Goal: Answer question/provide support: Share knowledge or assist other users

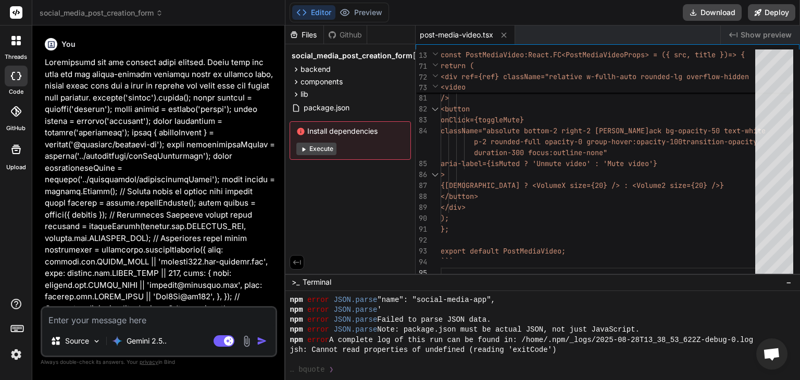
scroll to position [300, 0]
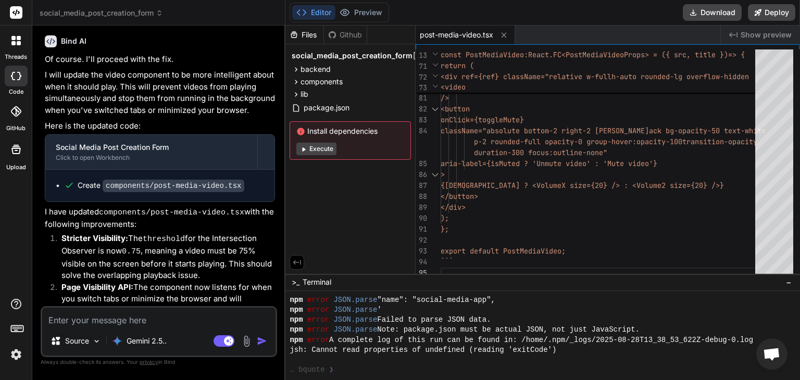
click at [109, 323] on textarea at bounding box center [158, 317] width 233 height 19
type textarea "T"
type textarea "x"
type textarea "Th"
type textarea "x"
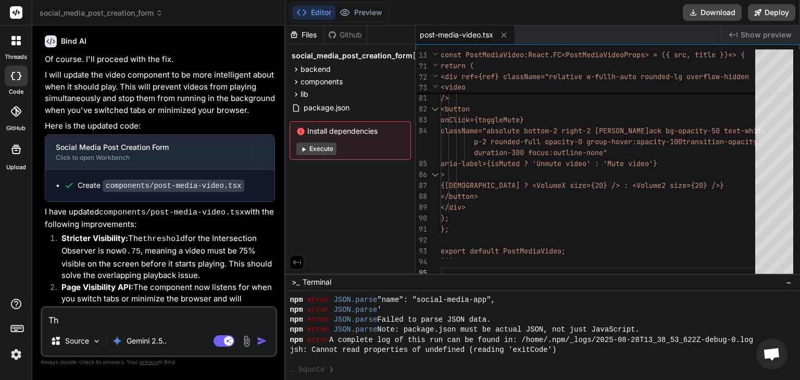
type textarea "Thi"
type textarea "x"
type textarea "This"
type textarea "x"
type textarea "This"
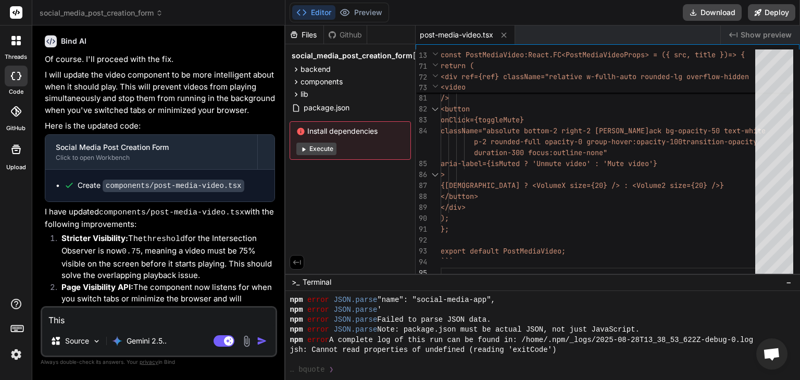
type textarea "x"
type textarea "This i"
type textarea "x"
type textarea "This is"
type textarea "x"
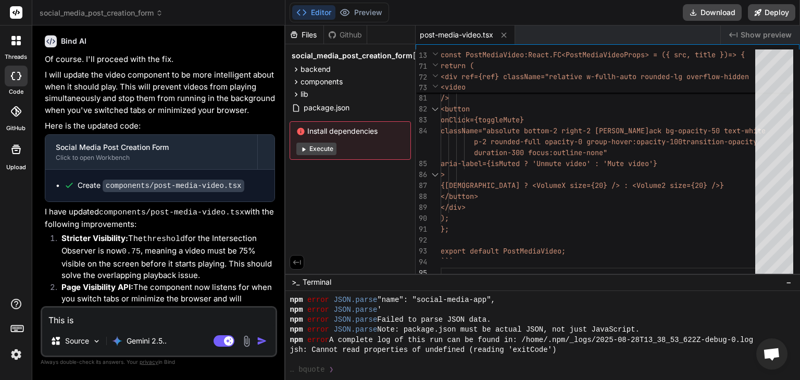
type textarea "This is"
type textarea "x"
type textarea "This is w"
type textarea "x"
type textarea "This is wo"
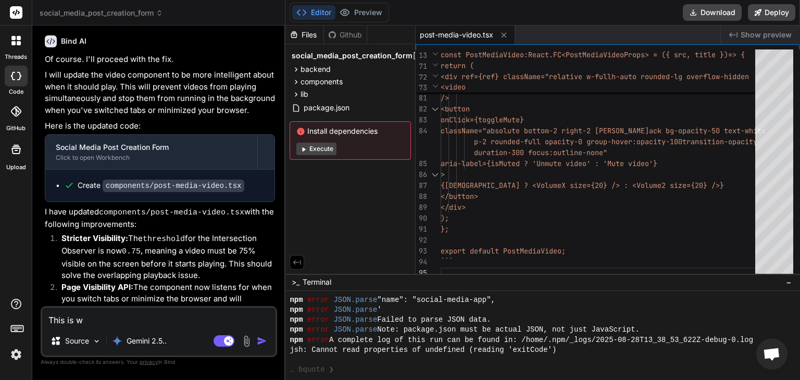
type textarea "x"
type textarea "This is wor"
type textarea "x"
type textarea "This is work"
type textarea "x"
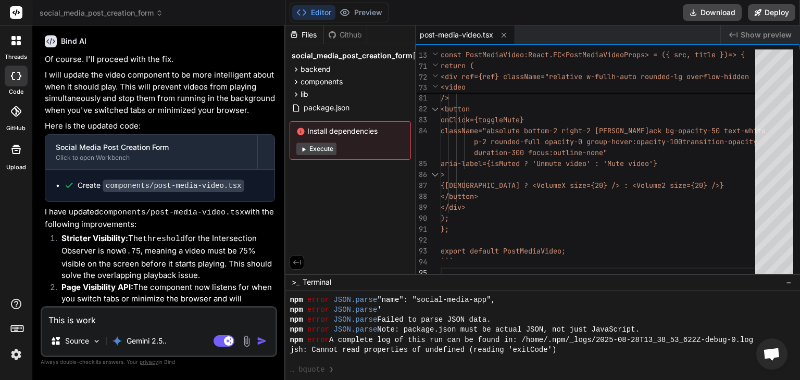
type textarea "This is worki"
type textarea "x"
type textarea "This is workin"
type textarea "x"
type textarea "This is working"
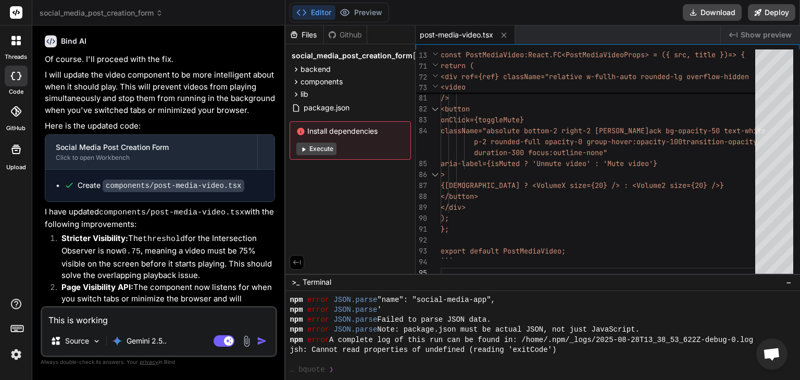
type textarea "x"
type textarea "This is working"
type textarea "x"
type textarea "This is working n"
type textarea "x"
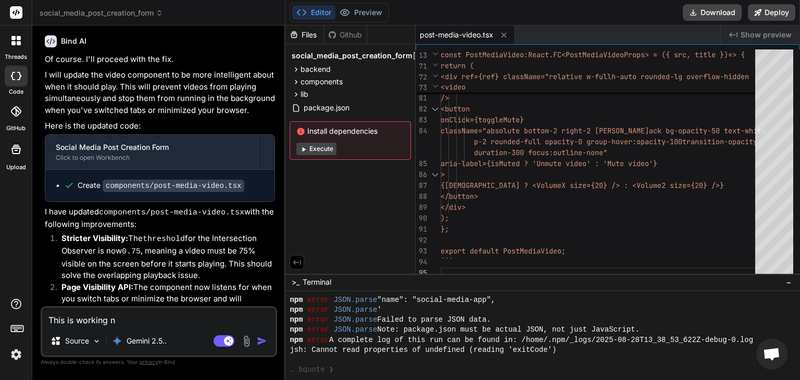
type textarea "This is working no"
type textarea "x"
type textarea "This is working now"
type textarea "x"
type textarea "This is working now!"
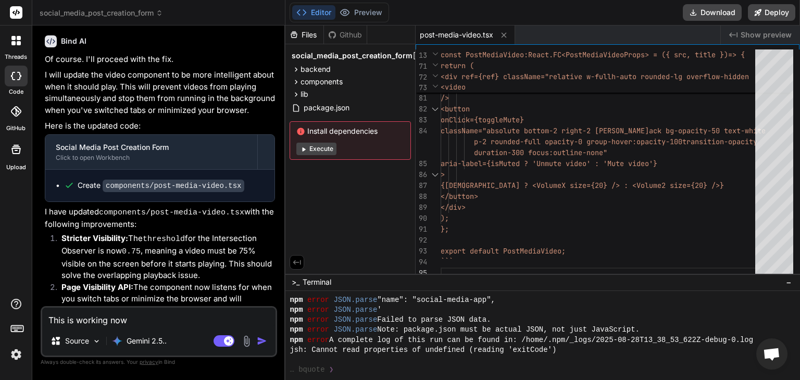
type textarea "x"
type textarea "This is working now!"
type textarea "x"
type textarea "This is working now! I"
type textarea "x"
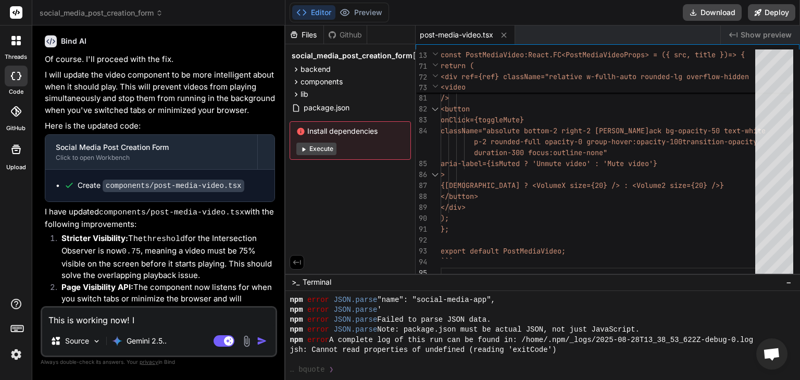
type textarea "This is working now! I"
type textarea "x"
type textarea "This is working now! I w"
type textarea "x"
type textarea "This is working now! I wa"
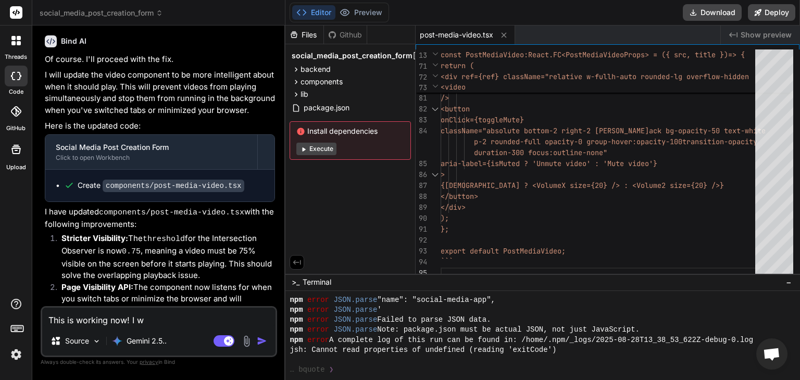
type textarea "x"
type textarea "This is working now! I wan"
type textarea "x"
type textarea "This is working now! I want"
type textarea "x"
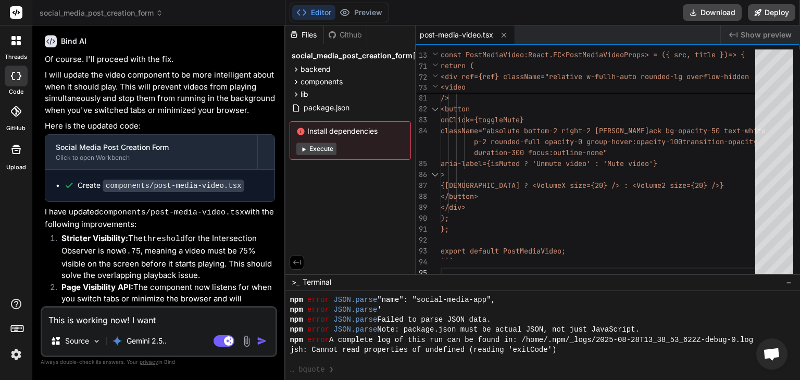
type textarea "This is working now! I want"
type textarea "x"
type textarea "This is working now! I want t"
type textarea "x"
type textarea "This is working now! I want to"
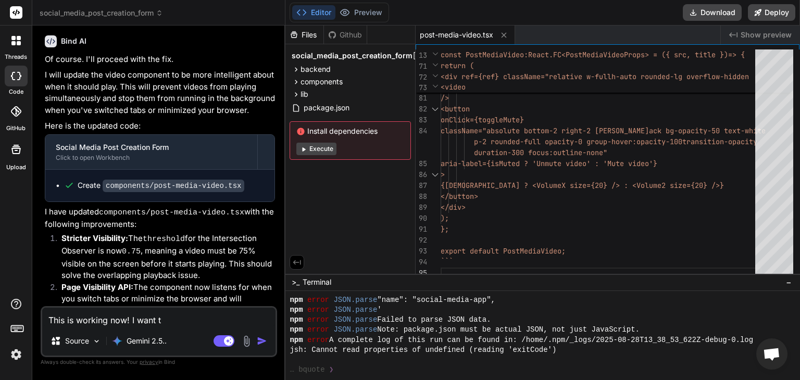
type textarea "x"
type textarea "This is working now! I want t"
type textarea "x"
type textarea "This is working now! I want"
type textarea "x"
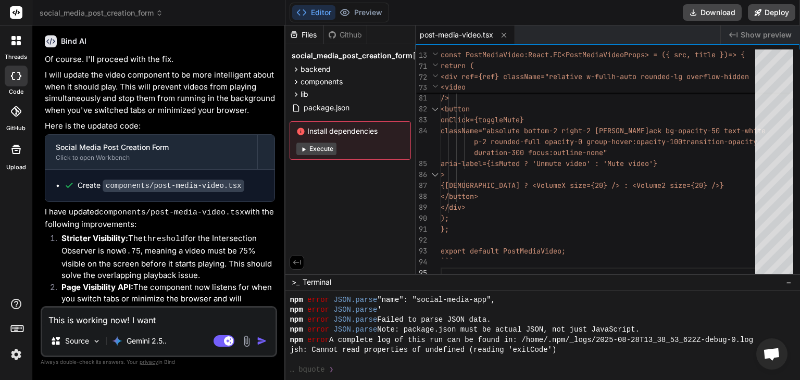
type textarea "This is working now! I want y"
type textarea "x"
type textarea "This is working now! I want yo"
type textarea "x"
type textarea "This is working now! I want you"
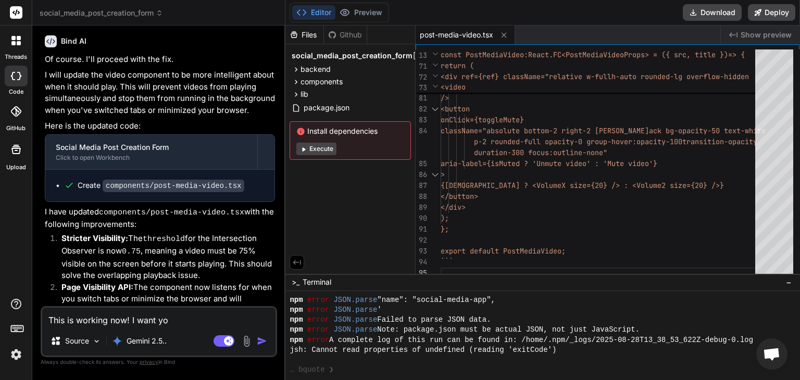
type textarea "x"
type textarea "This is working now! I want you"
type textarea "x"
type textarea "This is working now! I want you t"
type textarea "x"
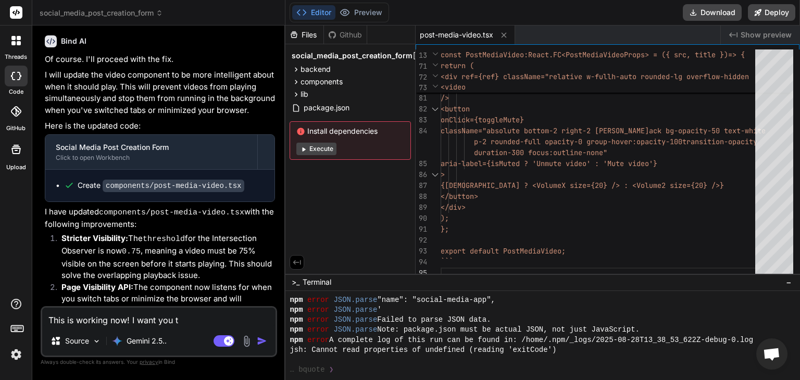
type textarea "This is working now! I want you to"
type textarea "x"
type textarea "This is working now! I want you to"
type textarea "x"
type textarea "This is working now! I want you to h"
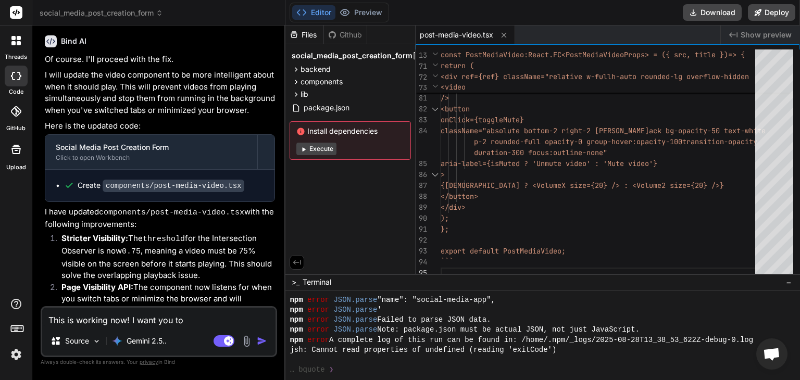
type textarea "x"
type textarea "This is working now! I want you to he"
type textarea "x"
type textarea "This is working now! I want you to hel"
type textarea "x"
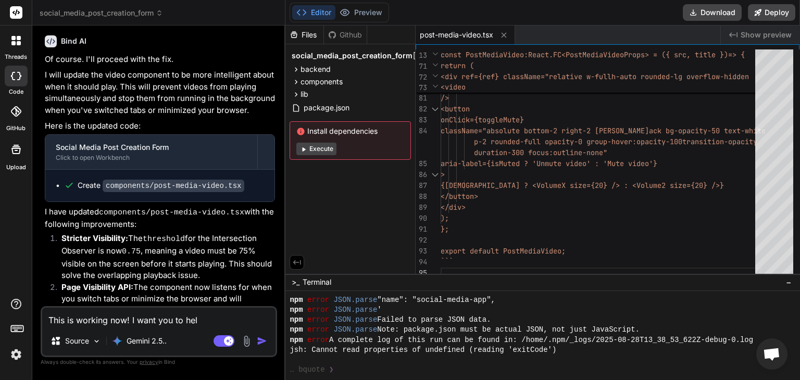
type textarea "This is working now! I want you to help"
type textarea "x"
type textarea "This is working now! I want you to help"
type textarea "x"
type textarea "This is working now! I want you to help m"
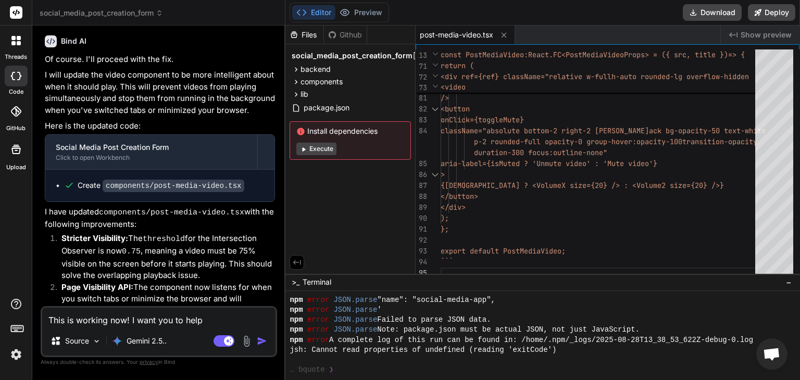
type textarea "x"
type textarea "This is working now! I want you to help me"
type textarea "x"
type textarea "This is working now! I want you to help me"
type textarea "x"
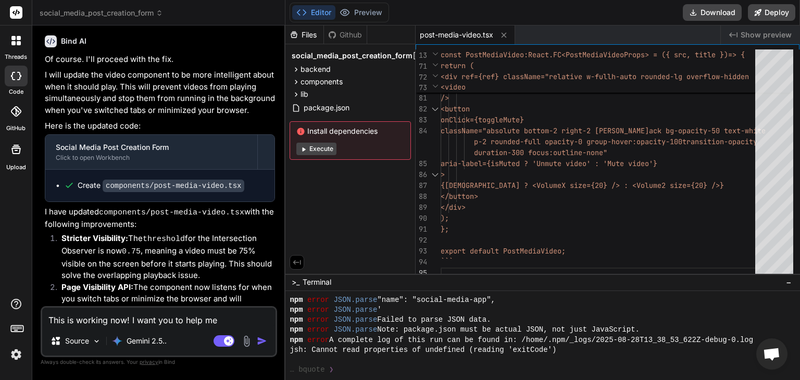
type textarea "This is working now! I want you to help me i"
type textarea "x"
type textarea "This is working now! I want you to help me im"
type textarea "x"
type textarea "This is working now! I want you to help me imp"
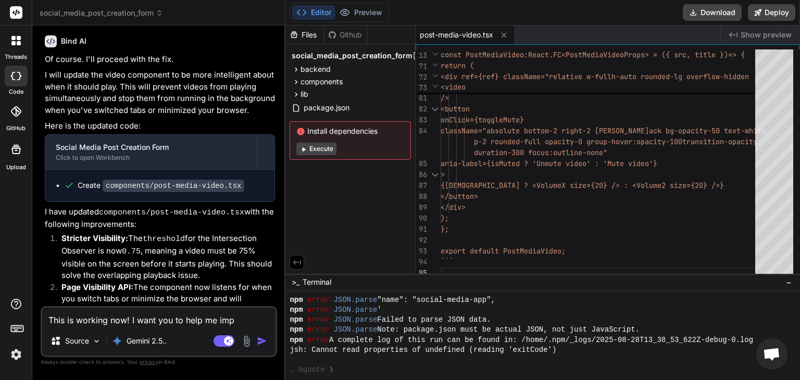
type textarea "x"
type textarea "This is working now! I want you to help me impl"
type textarea "x"
type textarea "This is working now! I want you to help me imple"
type textarea "x"
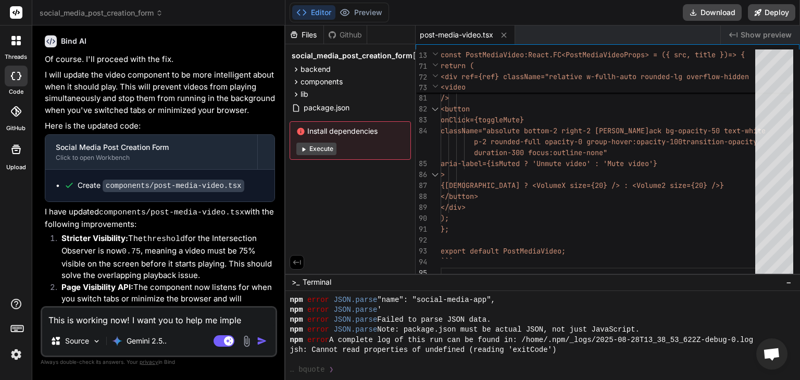
type textarea "This is working now! I want you to help me implem"
type textarea "x"
type textarea "This is working now! I want you to help me impleme"
type textarea "x"
type textarea "This is working now! I want you to help me implemen"
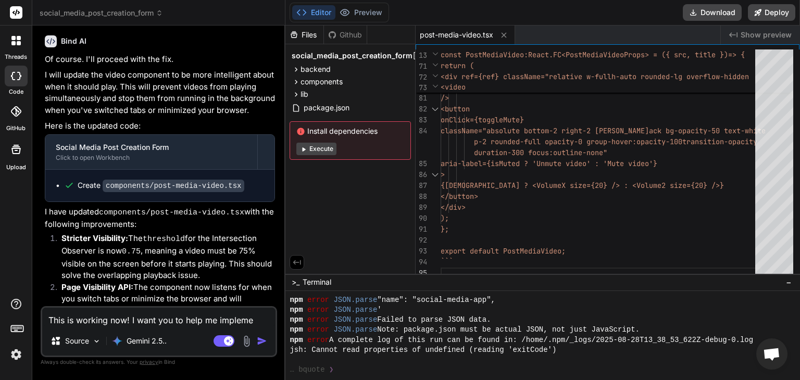
type textarea "x"
type textarea "This is working now! I want you to help me implement"
type textarea "x"
type textarea "This is working now! I want you to help me implement"
type textarea "x"
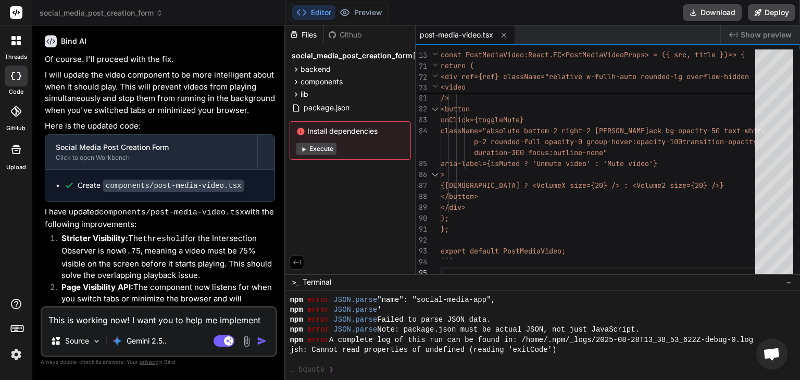
type textarea "This is working now! I want you to help me implement a"
type textarea "x"
type textarea "This is working now! I want you to help me implement a"
type textarea "x"
click at [269, 319] on textarea "This is working now! I want you to help me implement a" at bounding box center [158, 317] width 233 height 19
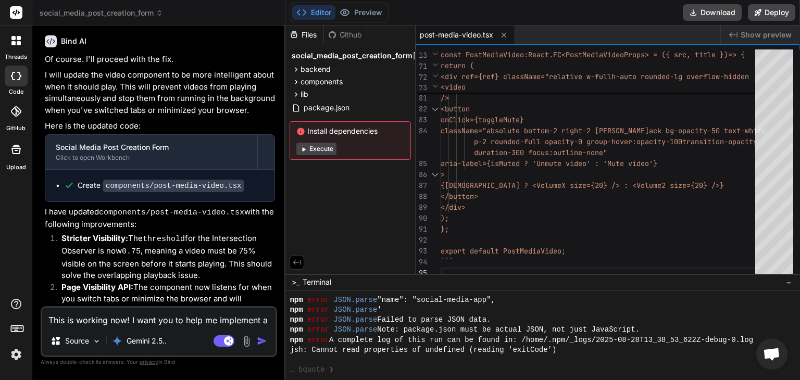
paste textarea "a robust post view tracking system helps users understand their content's reach…"
type textarea "This is working now! I want you to help me implement a a robust post view track…"
type textarea "x"
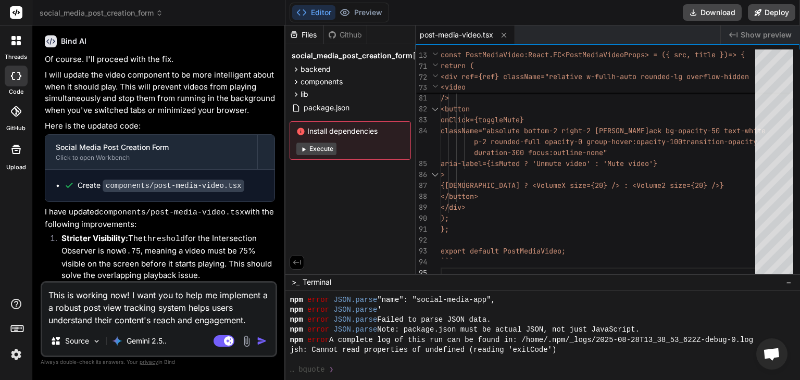
click at [48, 310] on textarea "This is working now! I want you to help me implement a a robust post view track…" at bounding box center [158, 305] width 233 height 44
type textarea "This is working now! I want you to help me implement aa robust post view tracki…"
type textarea "x"
type textarea "This is working now! I want you to help me implement a robust post view trackin…"
type textarea "x"
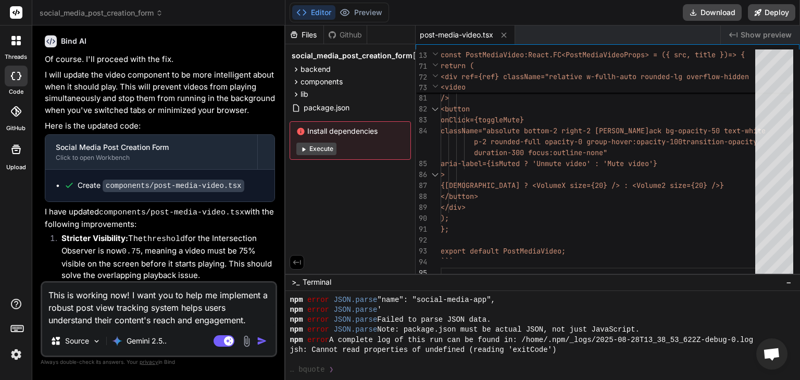
click at [180, 307] on textarea "This is working now! I want you to help me implement a robust post view trackin…" at bounding box center [158, 305] width 233 height 44
type textarea "This is working now! I want you to help me implement a robust post view trackin…"
type textarea "x"
type textarea "This is working now! I want you to help me implement a robust post view trackin…"
type textarea "x"
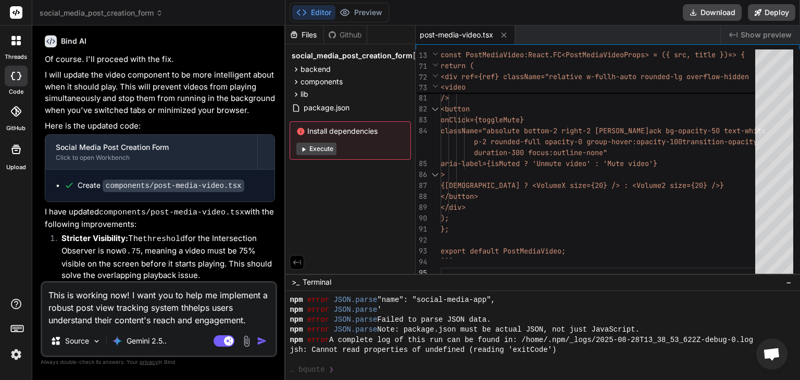
type textarea "This is working now! I want you to help me implement a robust post view trackin…"
type textarea "x"
type textarea "This is working now! I want you to help me implement a robust post view trackin…"
type textarea "x"
type textarea "This is working now! I want you to help me implement a robust post view trackin…"
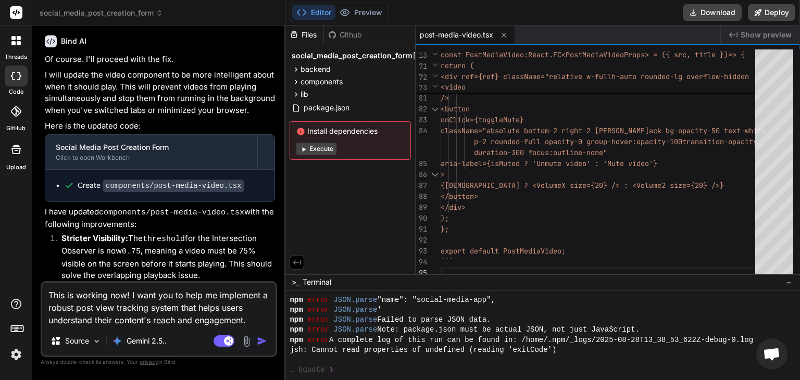
click at [182, 320] on textarea "This is working now! I want you to help me implement a robust post view trackin…" at bounding box center [158, 305] width 233 height 44
type textarea "x"
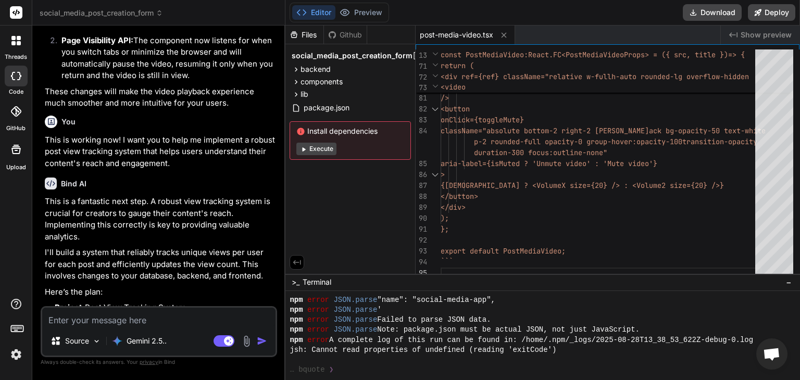
scroll to position [4641, 0]
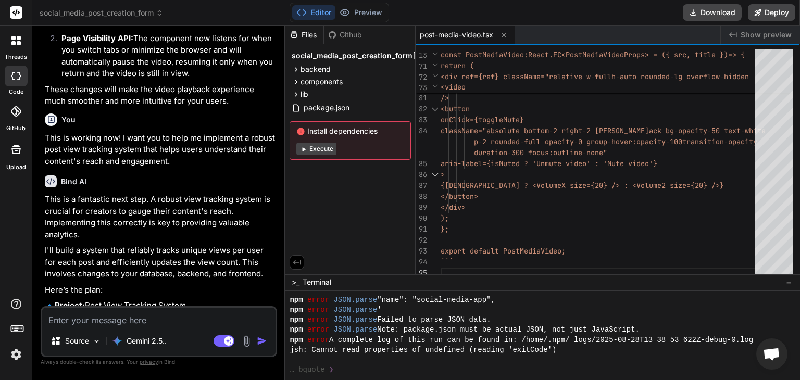
type textarea "x"
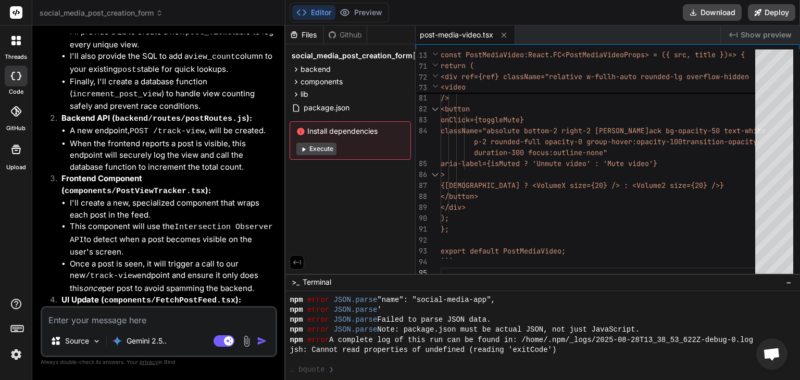
scroll to position [4983, 0]
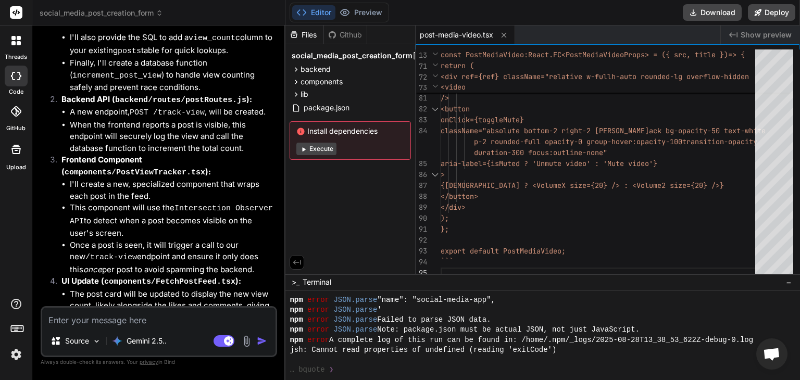
type textarea "Y"
type textarea "x"
type textarea "Ye"
type textarea "x"
type textarea "Yes"
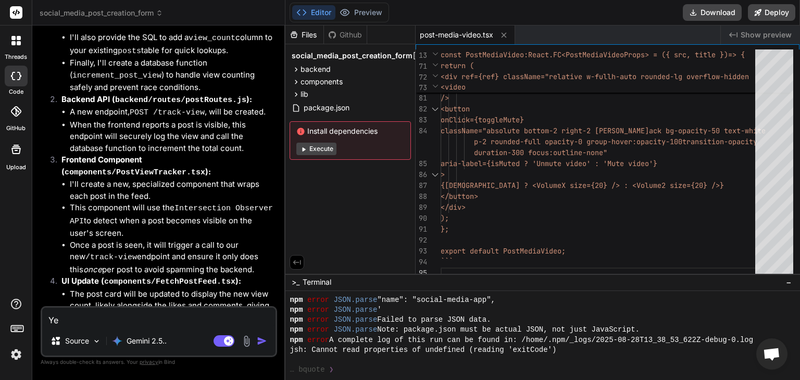
type textarea "x"
type textarea "Yes"
type textarea "x"
type textarea "Yes p"
type textarea "x"
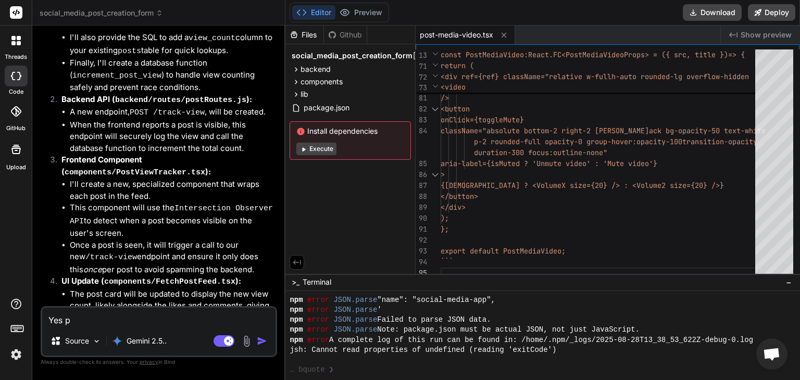
type textarea "Yes pr"
type textarea "x"
type textarea "Yes pro"
type textarea "x"
type textarea "Yes proc"
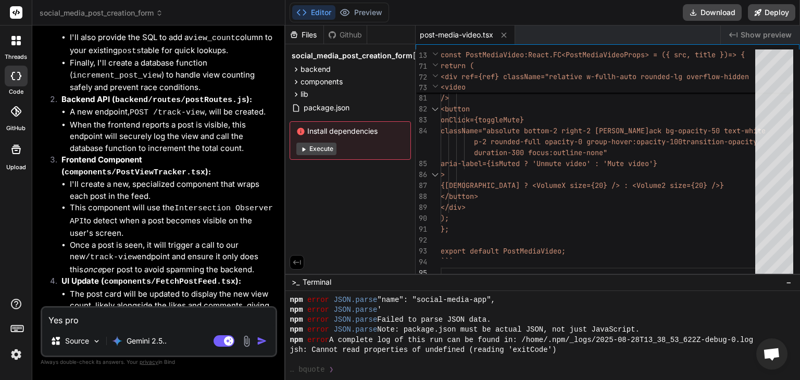
type textarea "x"
type textarea "Yes proce"
type textarea "x"
type textarea "Yes proceed"
type textarea "x"
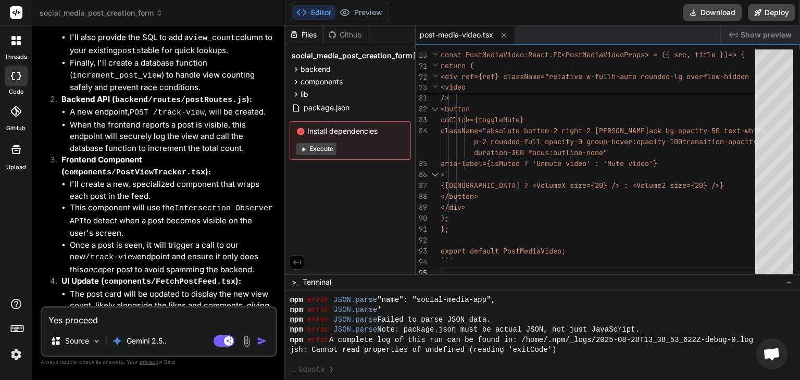
type textarea "Yes proceedd"
type textarea "x"
type textarea "Yes proceed"
type textarea "x"
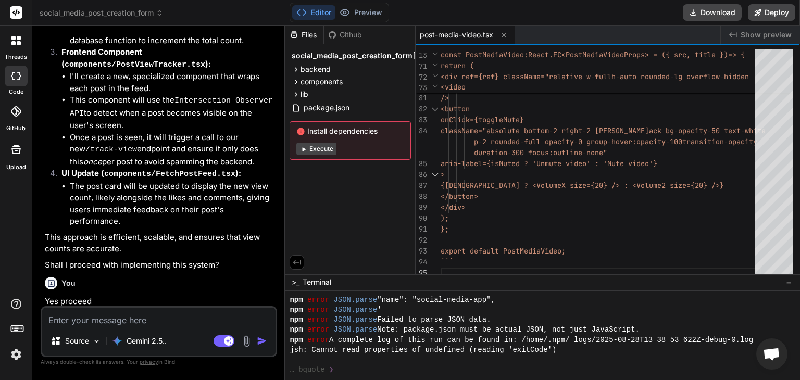
scroll to position [5091, 0]
type textarea "x"
type textarea "WHERE id = post_id_in; END IF; END; $$ LANGUAGE plpgsql; ```"
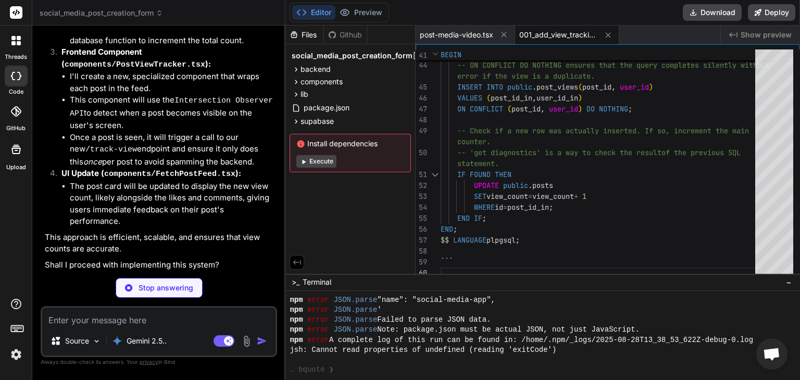
type textarea "x"
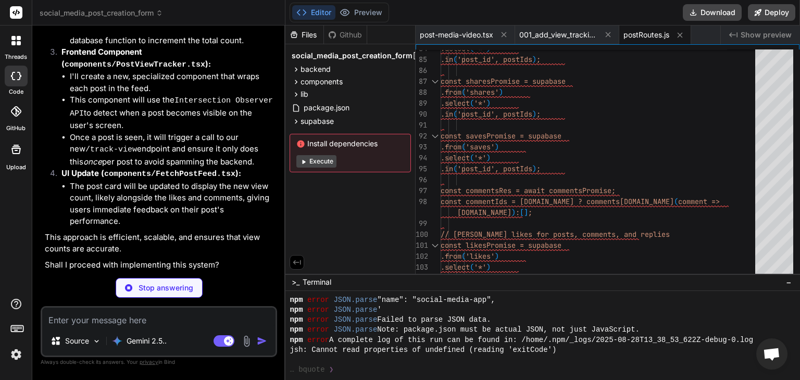
type textarea "x"
type textarea "export default PostViewTracker; ```"
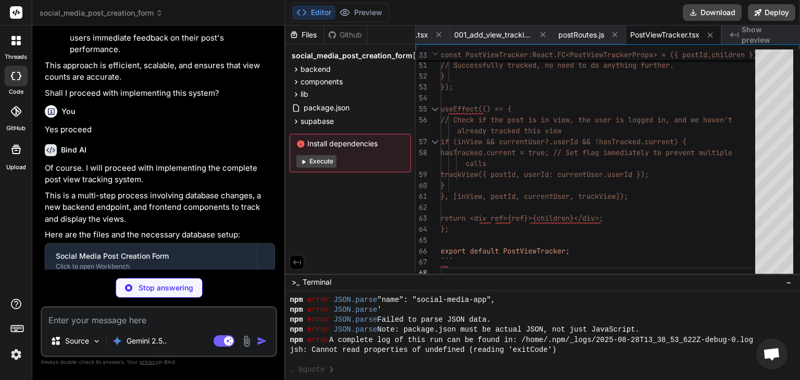
scroll to position [5286, 0]
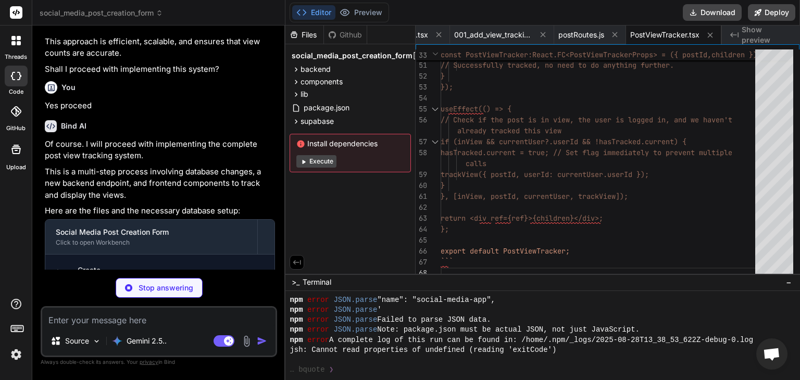
type textarea "x"
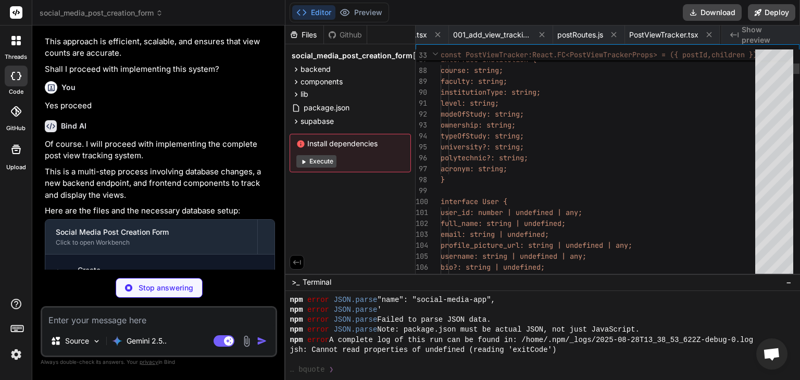
scroll to position [0, 156]
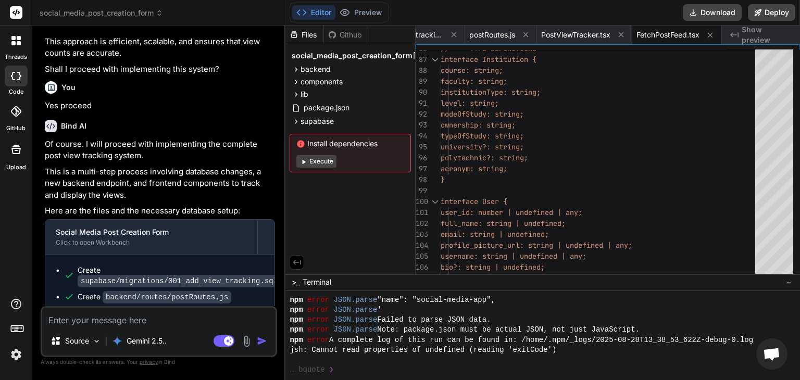
type textarea "x"
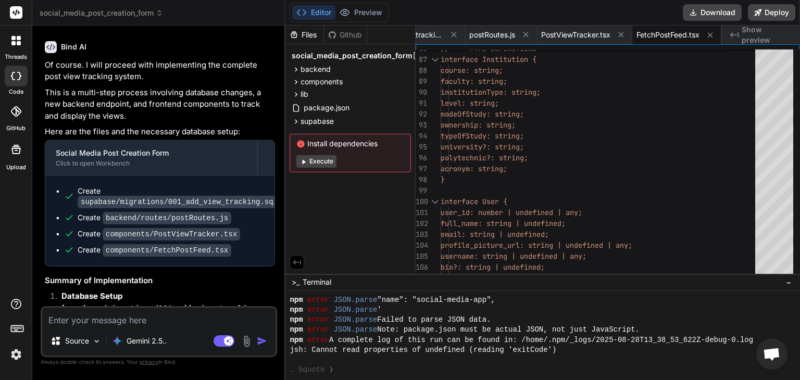
scroll to position [5364, 0]
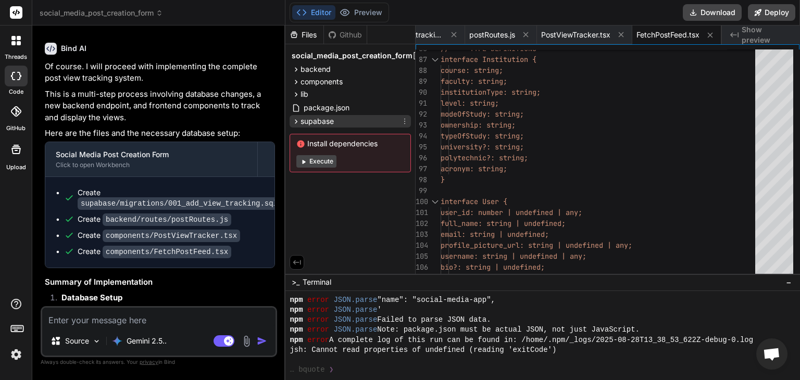
click at [297, 121] on icon at bounding box center [296, 121] width 3 height 4
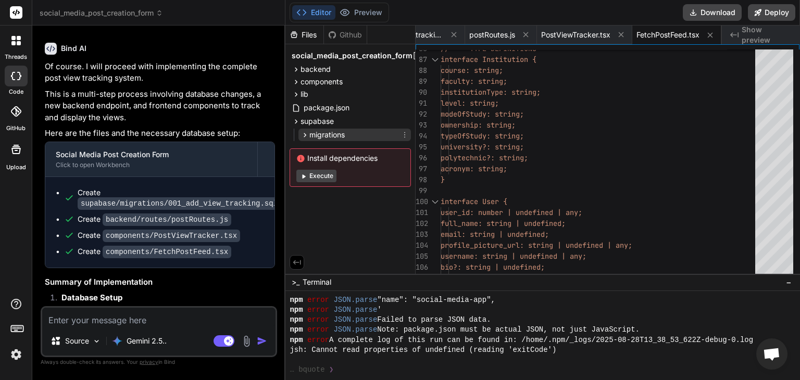
click at [306, 134] on icon at bounding box center [305, 135] width 3 height 4
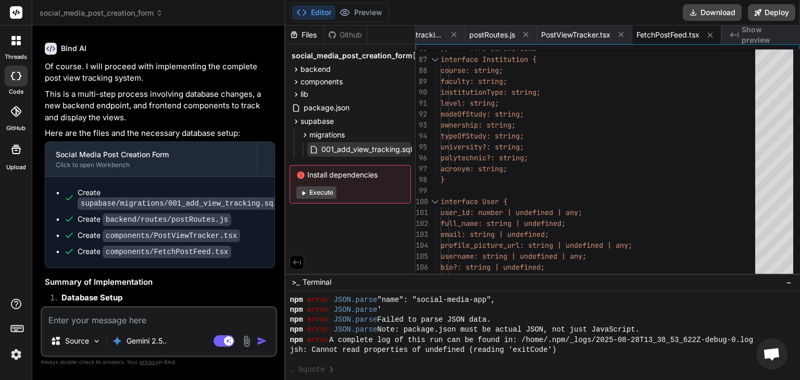
click at [354, 148] on span "001_add_view_tracking.sql" at bounding box center [366, 149] width 93 height 12
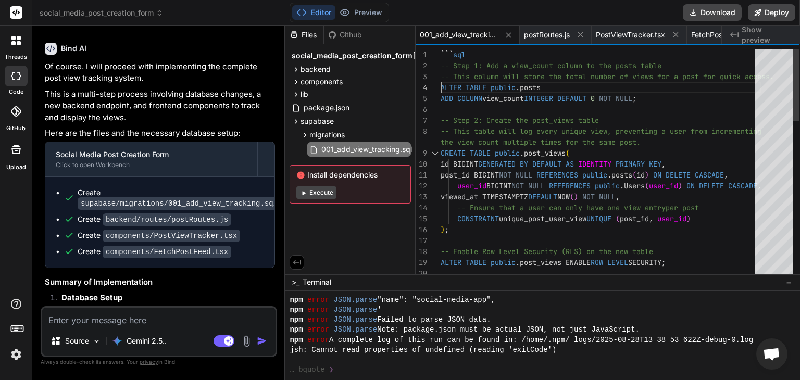
scroll to position [0, 0]
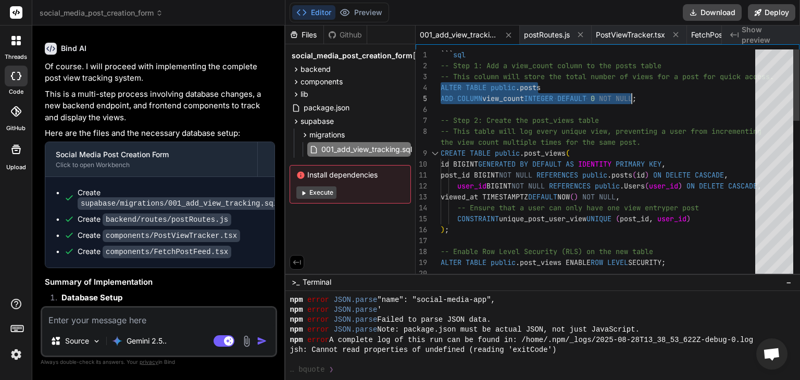
drag, startPoint x: 441, startPoint y: 91, endPoint x: 660, endPoint y: 90, distance: 218.1
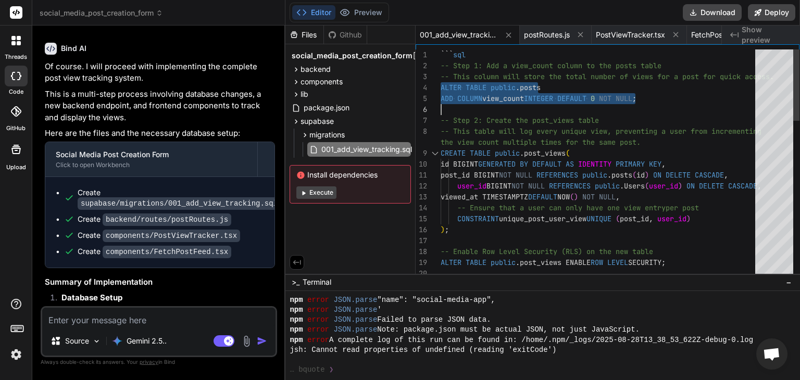
click at [440, 151] on span "CREATE" at bounding box center [452, 152] width 25 height 9
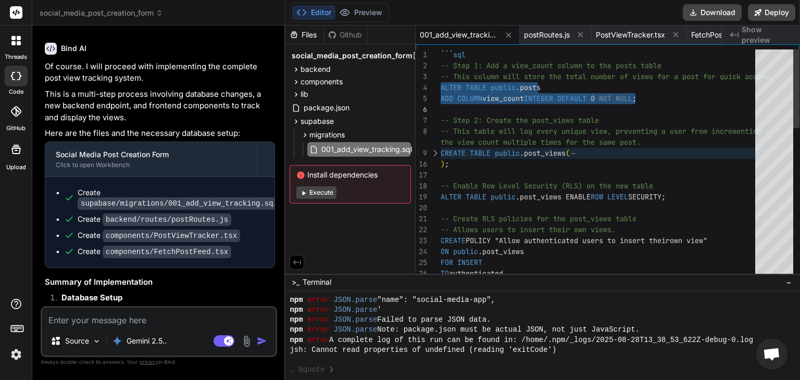
click at [440, 151] on span "CREATE" at bounding box center [452, 152] width 25 height 9
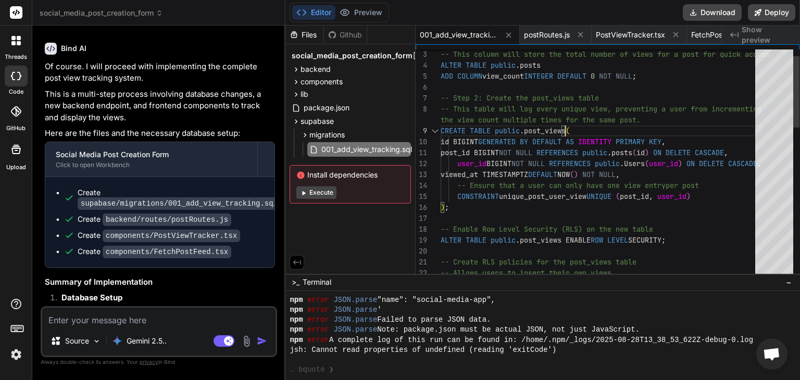
type textarea "```sql -- Step 1: Add a view_count column to the posts table -- This column wil…"
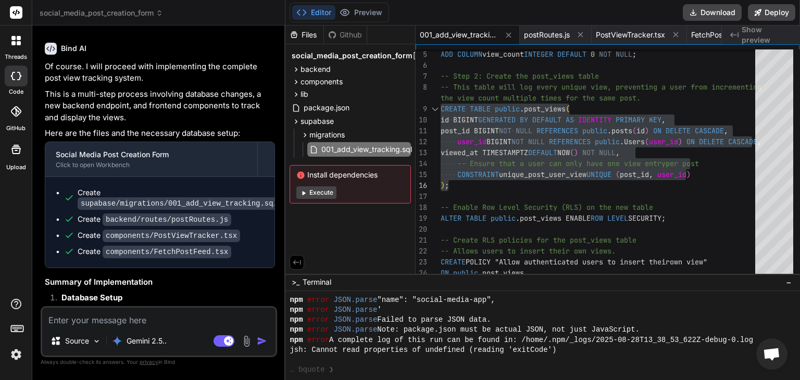
click at [192, 320] on textarea at bounding box center [158, 317] width 233 height 19
type textarea "I"
type textarea "x"
type textarea "I"
type textarea "x"
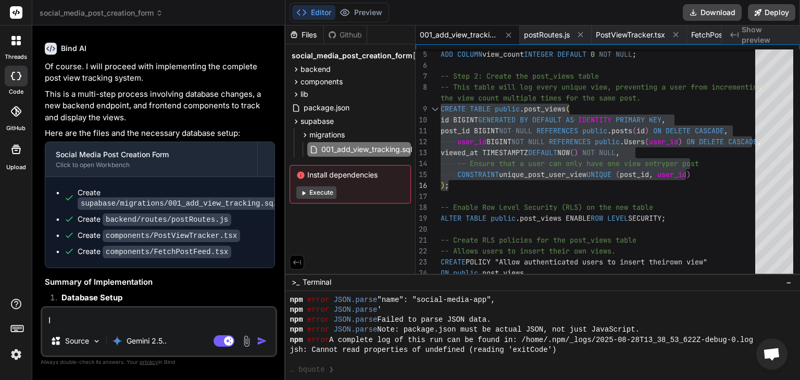
type textarea "I t"
type textarea "x"
type textarea "I tr"
type textarea "x"
type textarea "I tri"
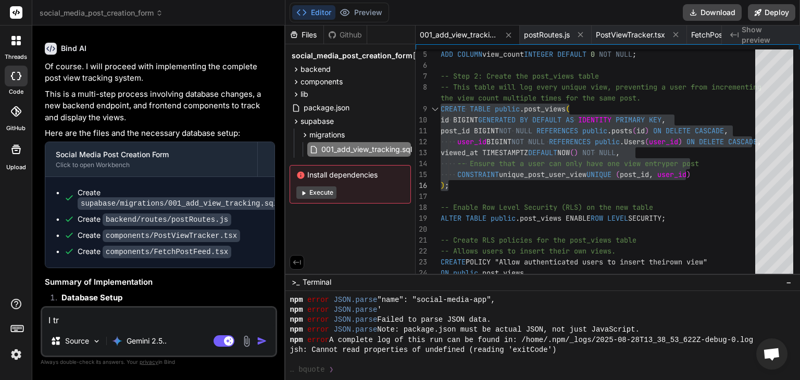
type textarea "x"
type textarea "I trie"
type textarea "x"
type textarea "I tried"
type textarea "x"
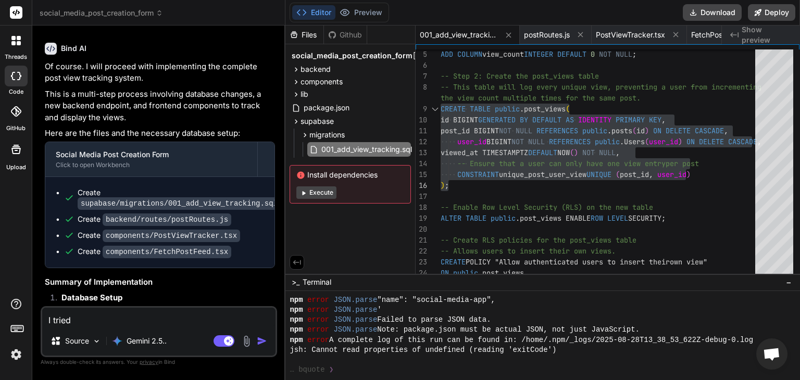
type textarea "I tried"
type textarea "x"
type textarea "I tried r"
type textarea "x"
type textarea "I tried ru"
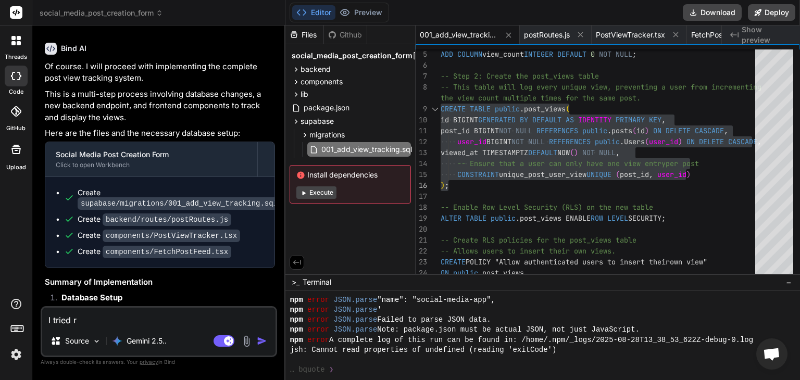
type textarea "x"
type textarea "I tried run"
type textarea "x"
type textarea "I tried runn"
type textarea "x"
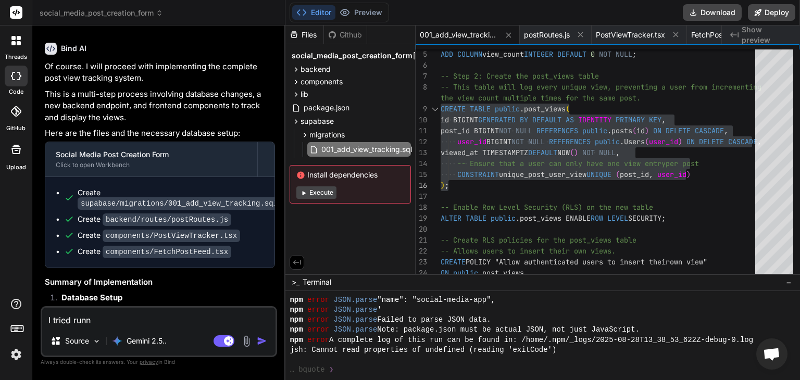
type textarea "I tried runni"
type textarea "x"
type textarea "I tried runnin"
type textarea "x"
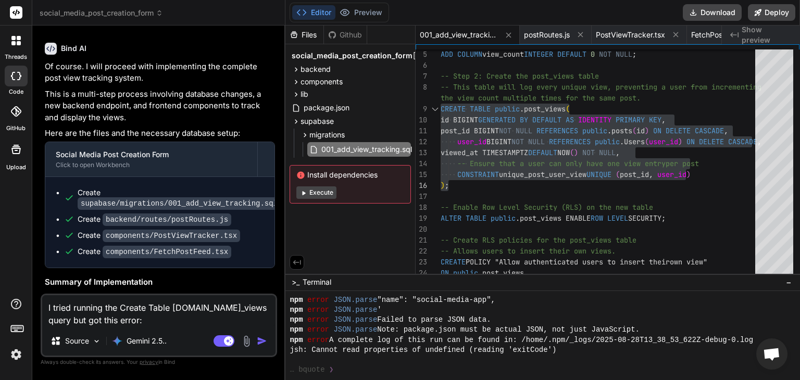
paste textarea "ERROR: 42P01: relation "public.users" does not exist"
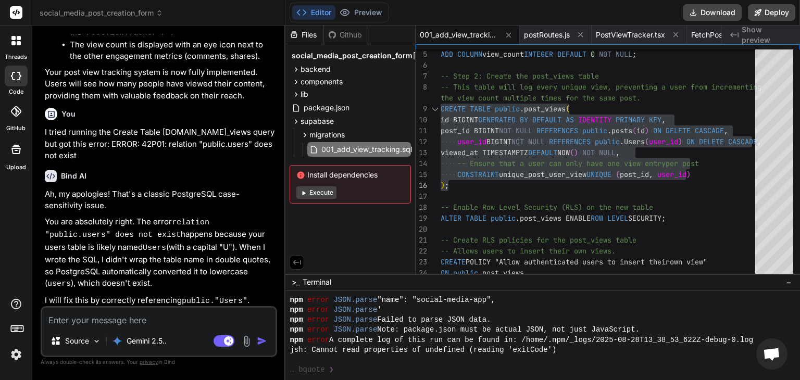
scroll to position [5883, 0]
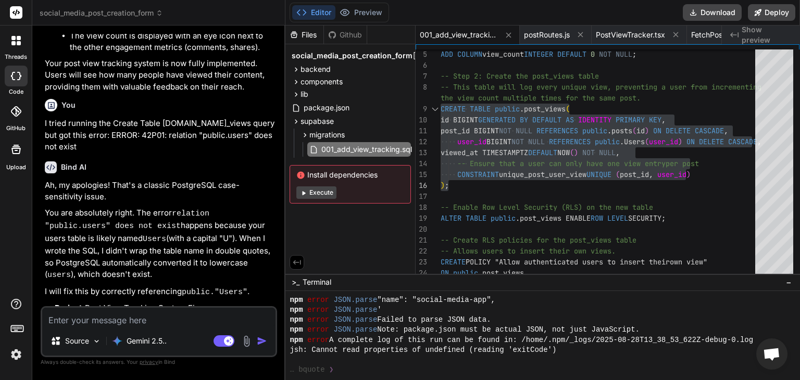
click at [122, 319] on textarea at bounding box center [158, 317] width 233 height 19
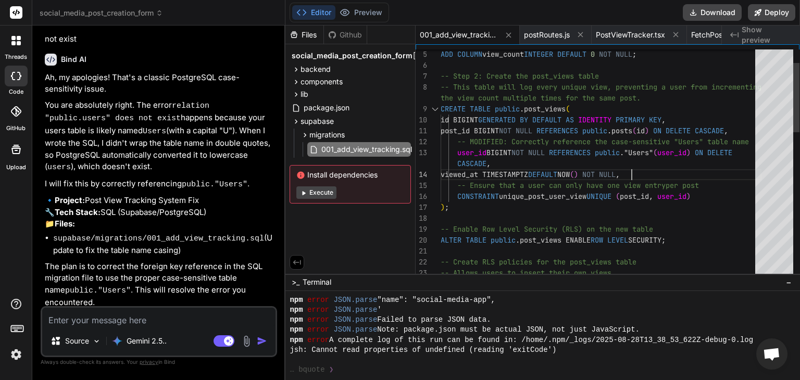
scroll to position [0, 0]
click at [730, 166] on div "ADD COLUMN view_count INTEGER DEFAULT 0 NOT NULL ; -- Step 2: Create the post_v…" at bounding box center [600, 382] width 321 height 754
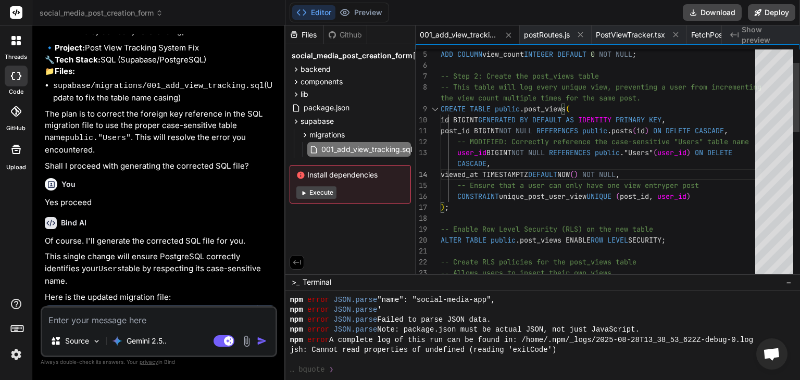
scroll to position [6159, 0]
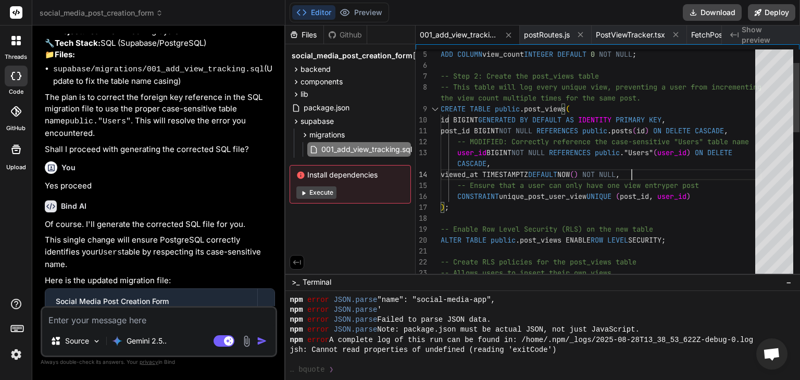
click at [441, 109] on div "ADD COLUMN view_count INTEGER DEFAULT 0 NOT NULL ; -- Step 2: Create the post_v…" at bounding box center [600, 382] width 321 height 754
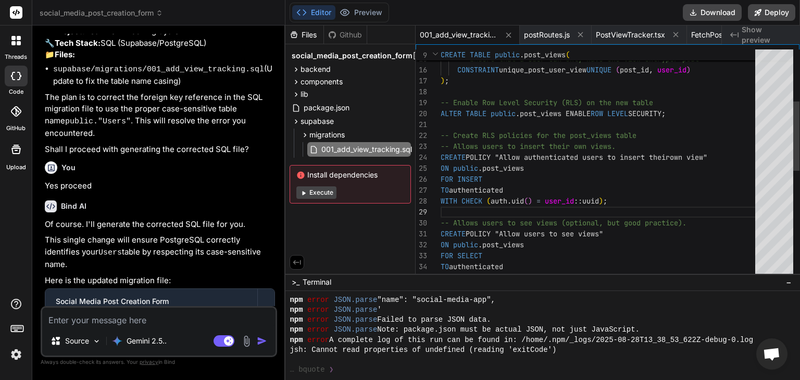
drag, startPoint x: 440, startPoint y: 98, endPoint x: 486, endPoint y: 147, distance: 66.7
click at [486, 147] on div "USING ( true ) ; TO authenticated FOR SELECT ON public . post_views CREATE POLI…" at bounding box center [600, 256] width 321 height 754
click at [442, 100] on div "USING ( true ) ; TO authenticated FOR SELECT ON public . post_views CREATE POLI…" at bounding box center [600, 256] width 321 height 754
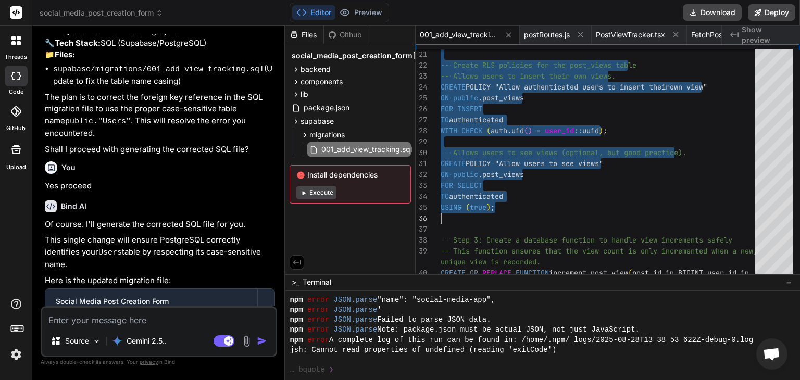
click at [163, 319] on textarea at bounding box center [158, 317] width 233 height 19
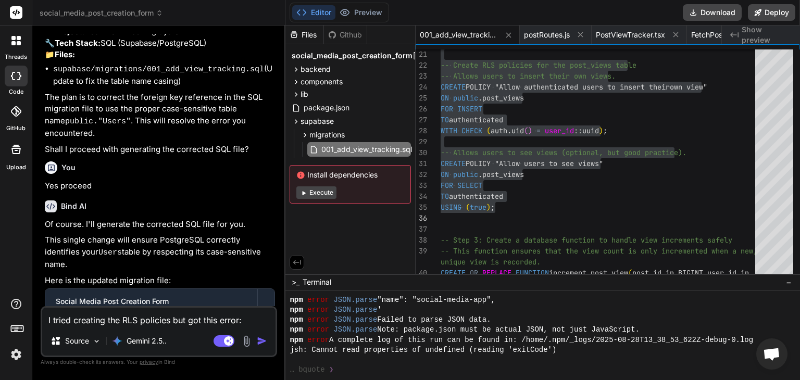
paste textarea "ERROR: 42846: cannot cast type bigint to uuid"
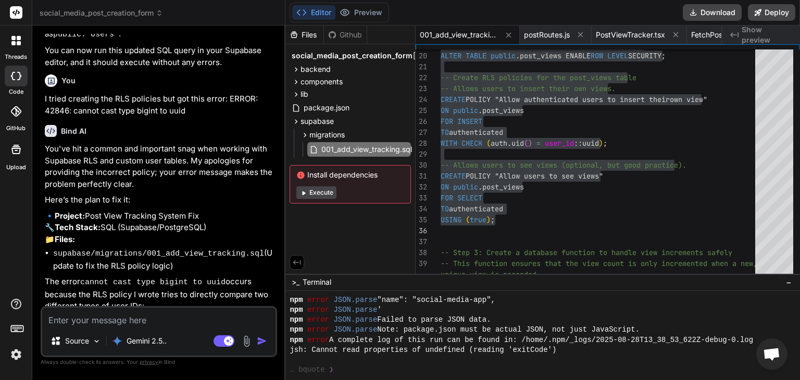
scroll to position [6568, 0]
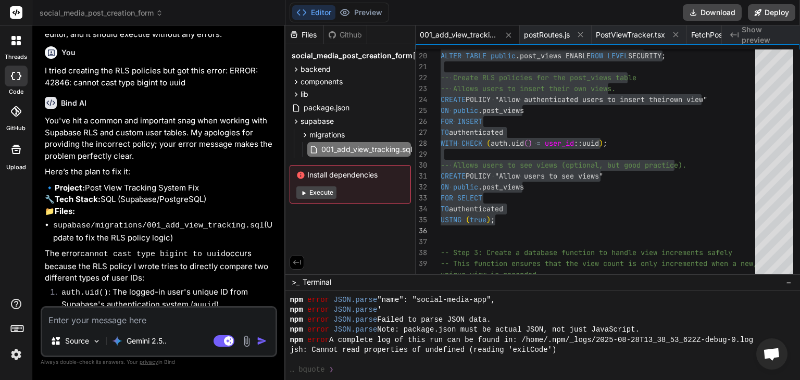
click at [124, 311] on textarea at bounding box center [158, 317] width 233 height 19
click at [102, 322] on textarea at bounding box center [158, 317] width 233 height 19
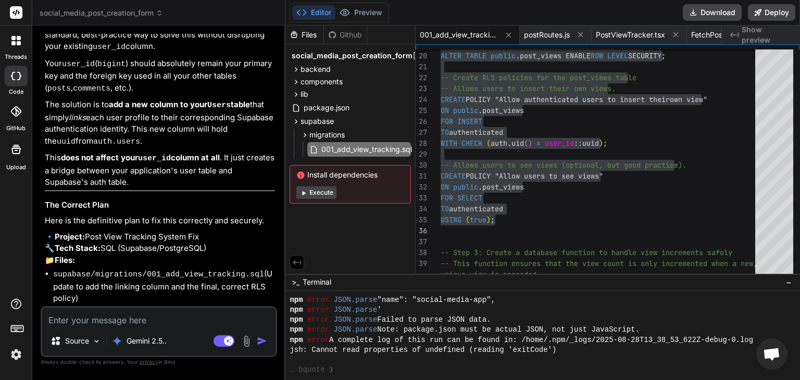
scroll to position [7423, 0]
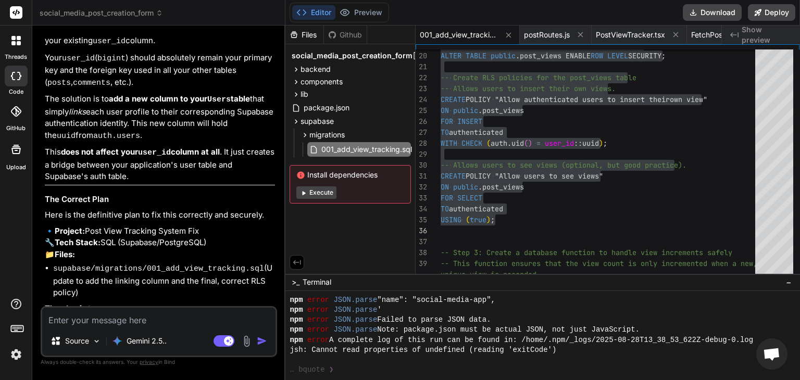
click at [185, 315] on textarea at bounding box center [158, 317] width 233 height 19
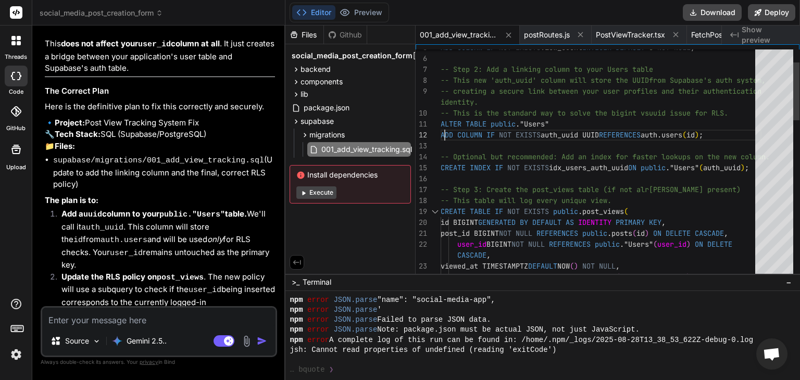
scroll to position [0, 0]
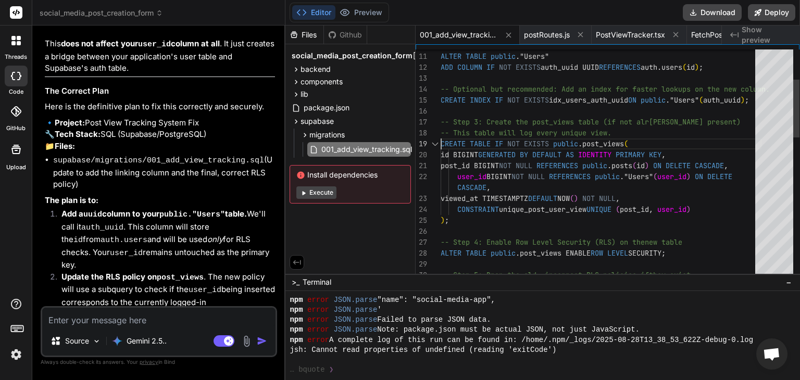
click at [441, 144] on div "id BIGINT GENERATED BY DEFAULT AS IDENTITY PRIMARY KEY , CREATE TABLE IF NOT EX…" at bounding box center [600, 384] width 321 height 907
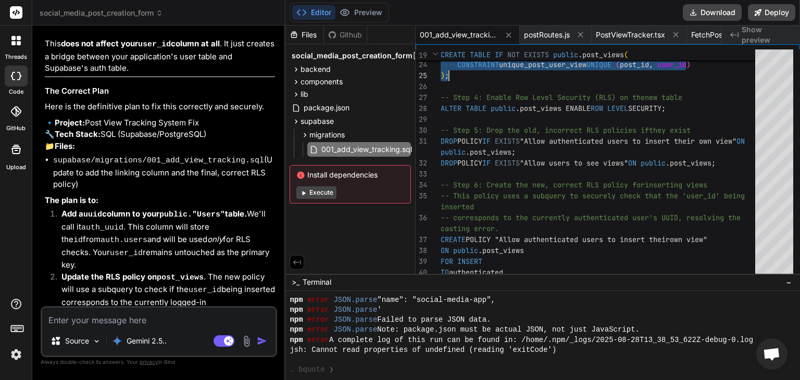
click at [248, 208] on li "Add a uuid column to your public."Users" table. We'll call it auth_uuid . This …" at bounding box center [164, 239] width 222 height 63
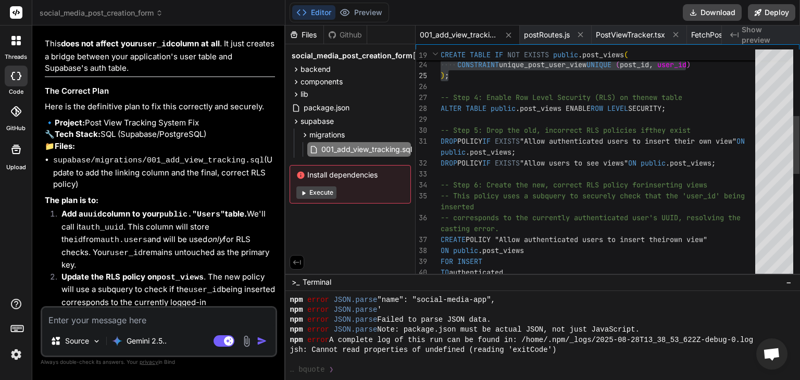
drag, startPoint x: 440, startPoint y: 98, endPoint x: 495, endPoint y: 112, distance: 55.8
click at [495, 112] on div "viewed_at TIMESTAMPTZ DEFAULT NOW ( ) NOT NULL , CONSTRAINT unique_post_user_vi…" at bounding box center [600, 239] width 321 height 907
click at [444, 97] on div "viewed_at TIMESTAMPTZ DEFAULT NOW ( ) NOT NULL , CONSTRAINT unique_post_user_vi…" at bounding box center [600, 239] width 321 height 907
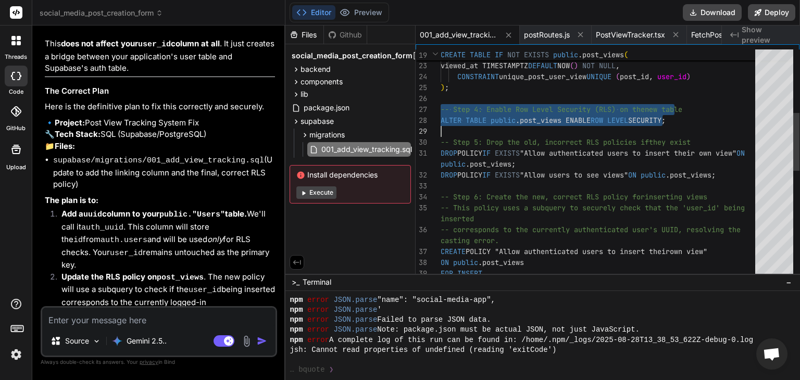
click at [440, 143] on span "-- Step 5: Drop the old, incorrect RLS policies if" at bounding box center [544, 141] width 208 height 9
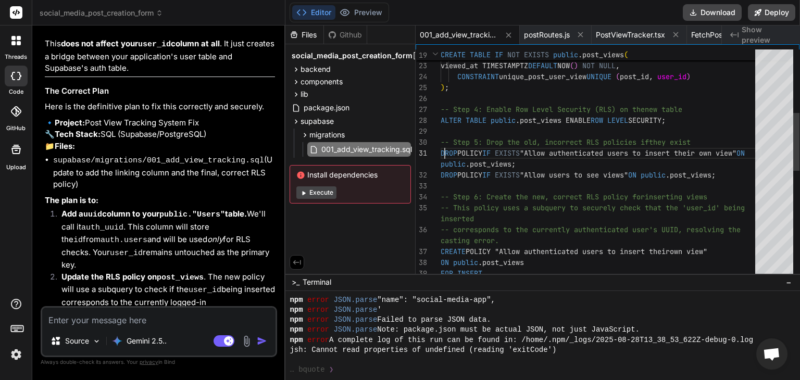
click at [443, 143] on div "viewed_at TIMESTAMPTZ DEFAULT NOW ( ) NOT NULL , CONSTRAINT unique_post_user_vi…" at bounding box center [600, 251] width 321 height 907
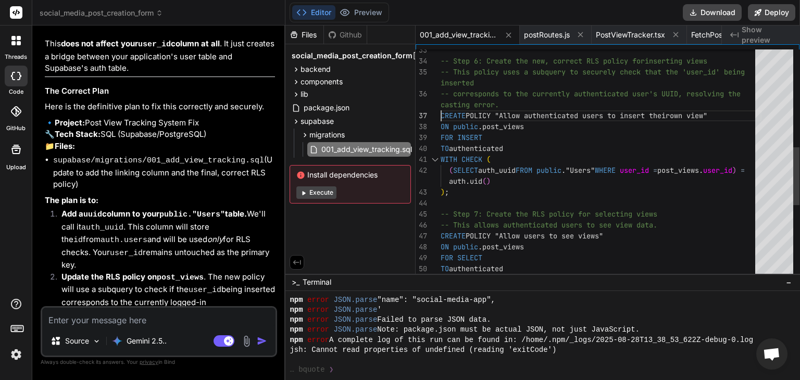
click at [441, 113] on div "-- Step 6: Create the new, correct RLS policy for inserting views -- This polic…" at bounding box center [600, 115] width 321 height 907
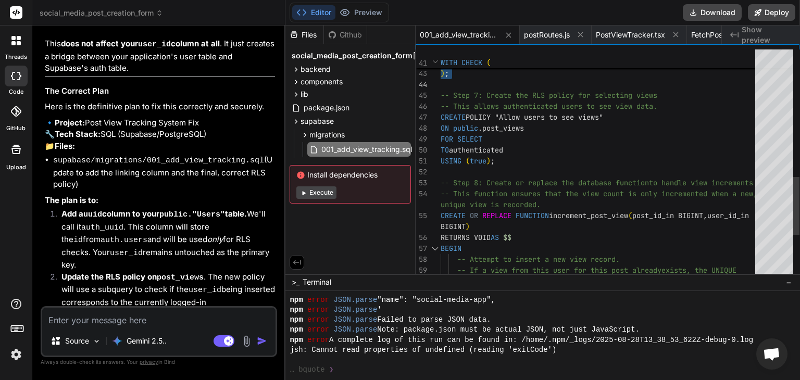
click at [440, 98] on span "-- Step 7: Create the RLS policy for selecting vie" at bounding box center [544, 95] width 208 height 9
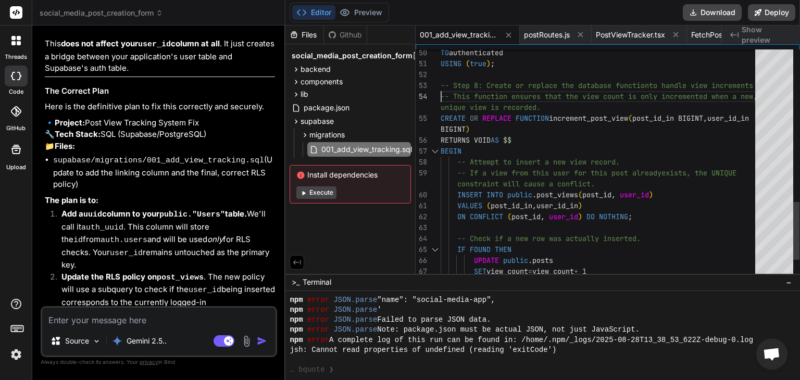
click at [440, 86] on span "-- Step 8: Create or replace the database function" at bounding box center [544, 85] width 208 height 9
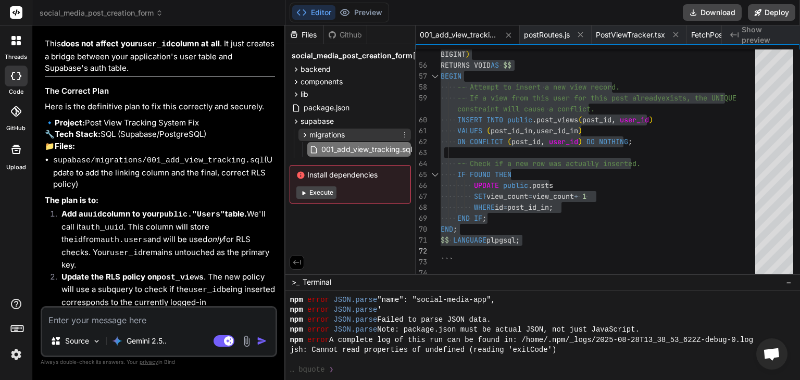
click at [304, 133] on icon at bounding box center [305, 135] width 3 height 4
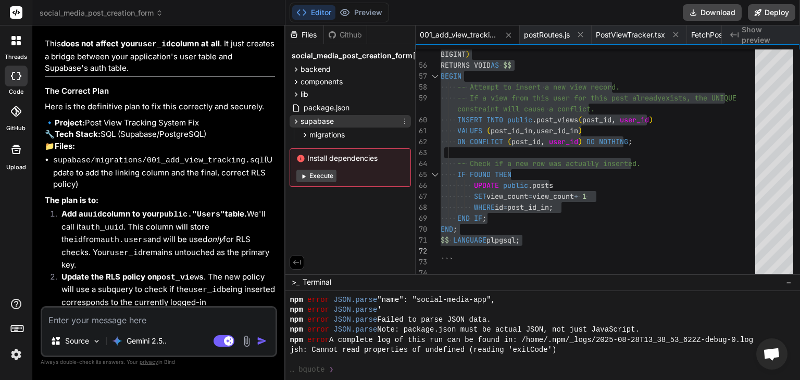
click at [294, 120] on icon at bounding box center [296, 121] width 9 height 9
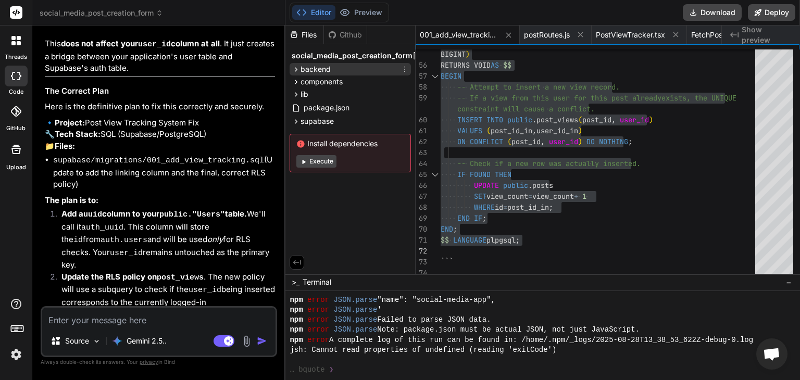
click at [295, 69] on icon at bounding box center [296, 69] width 9 height 9
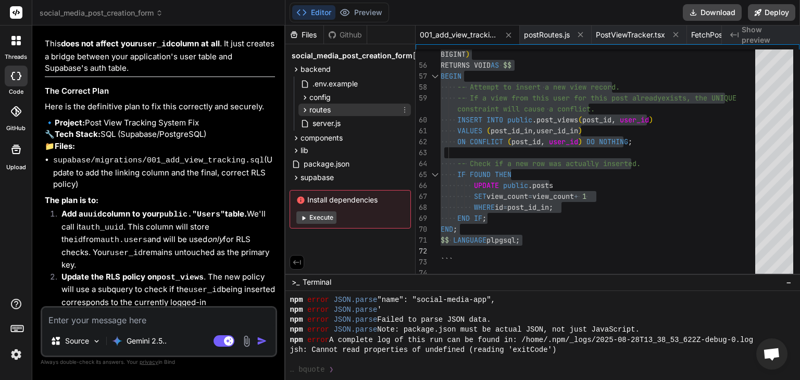
click at [302, 108] on icon at bounding box center [304, 110] width 9 height 9
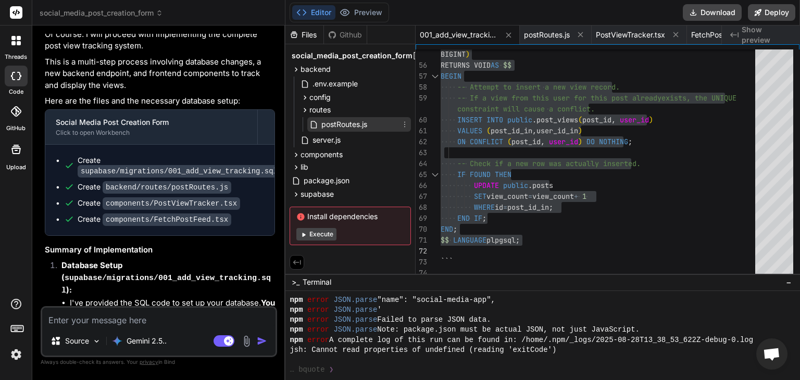
scroll to position [5396, 0]
click at [333, 123] on span "postRoutes.js" at bounding box center [344, 124] width 48 height 12
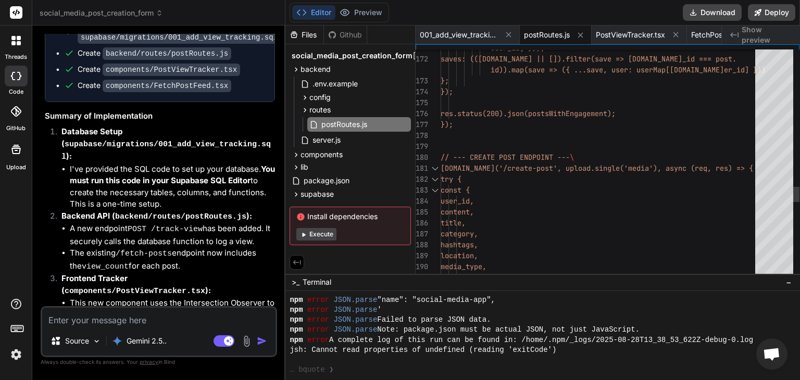
scroll to position [5543, 0]
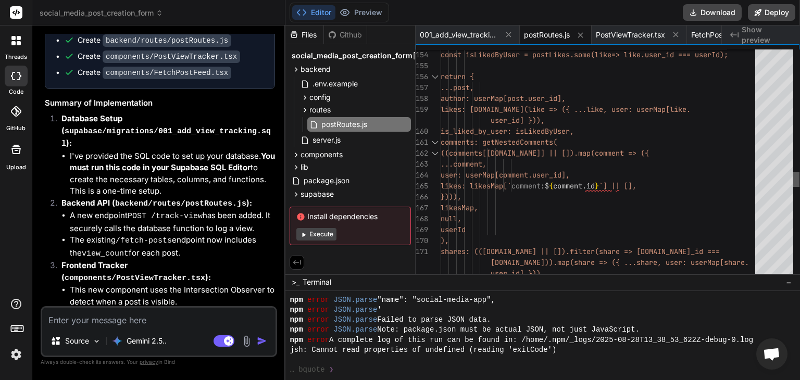
click at [798, 181] on div at bounding box center [796, 179] width 6 height 15
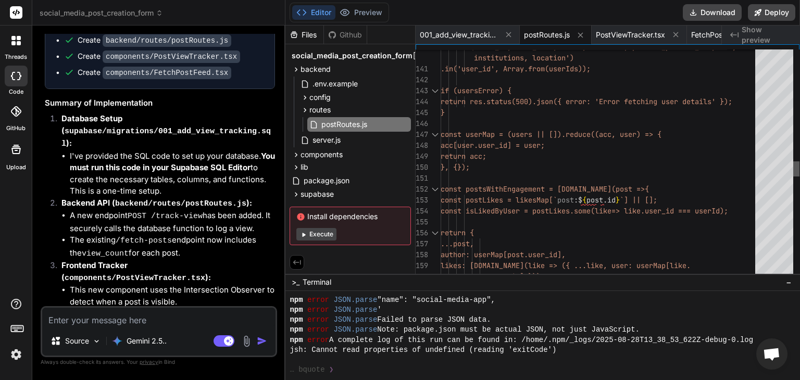
click at [799, 164] on div at bounding box center [796, 168] width 6 height 15
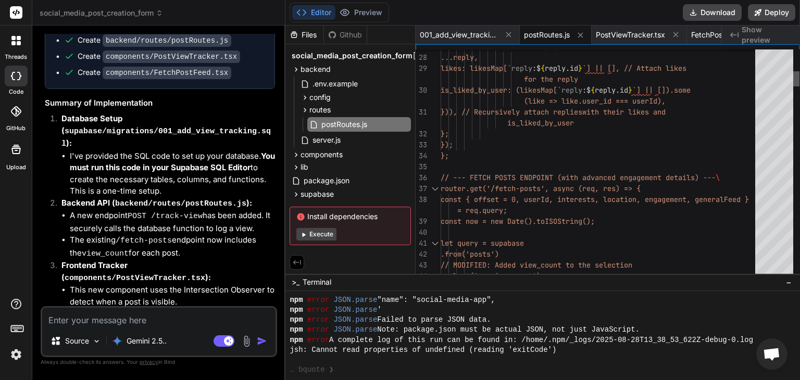
click at [795, 77] on div at bounding box center [796, 78] width 6 height 15
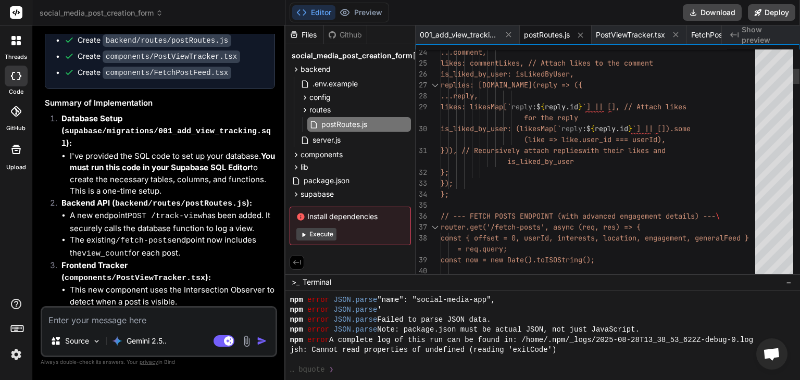
scroll to position [0, 0]
